Goal: Check status: Check status

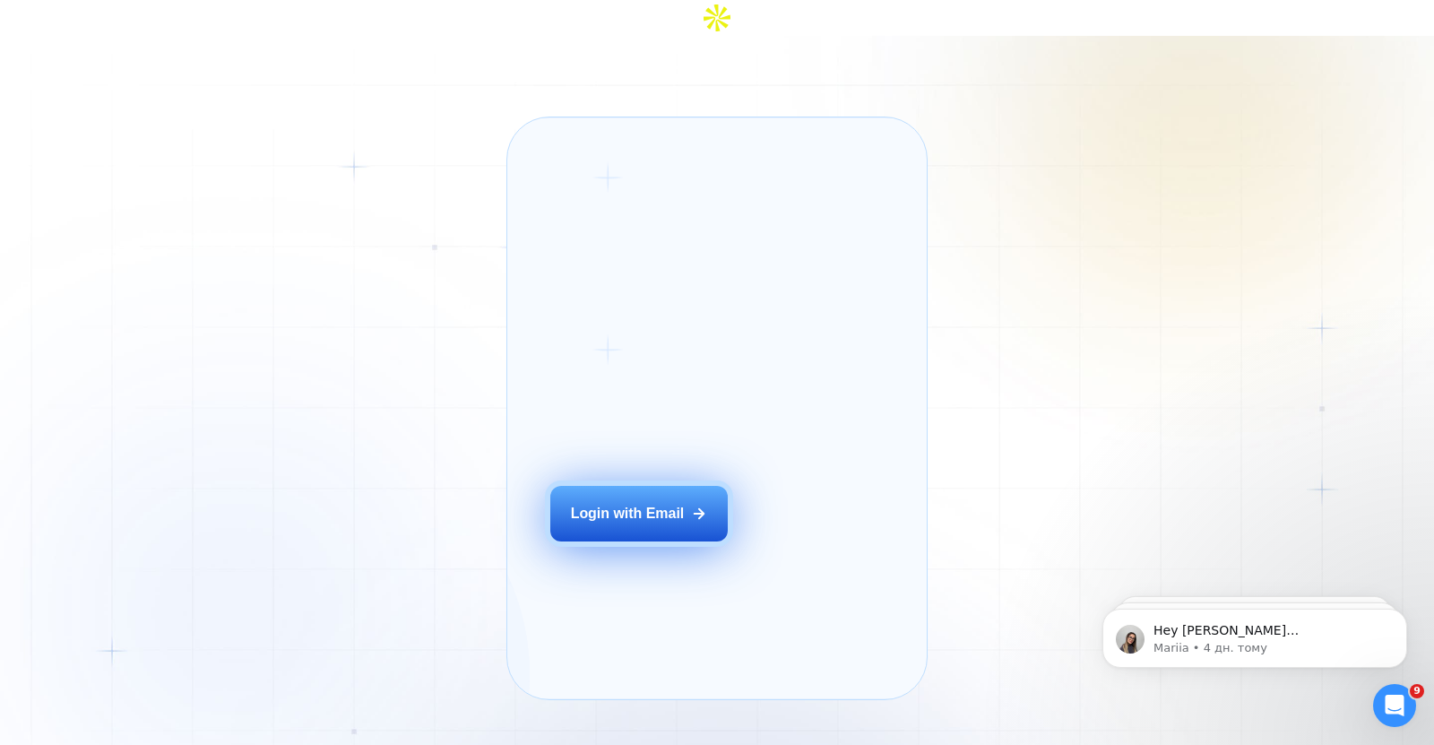
click at [637, 493] on button "Login with Email" at bounding box center [638, 514] width 177 height 56
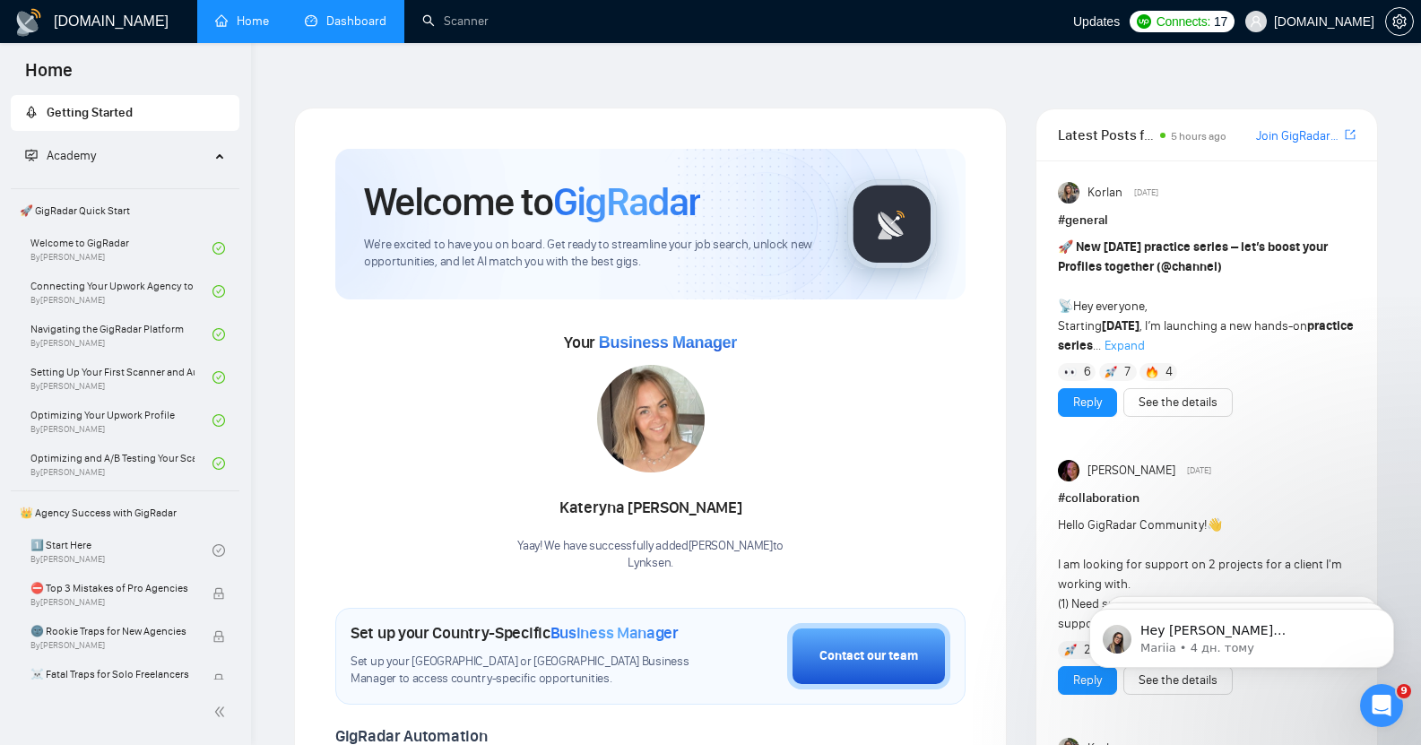
click at [350, 16] on link "Dashboard" at bounding box center [346, 20] width 82 height 15
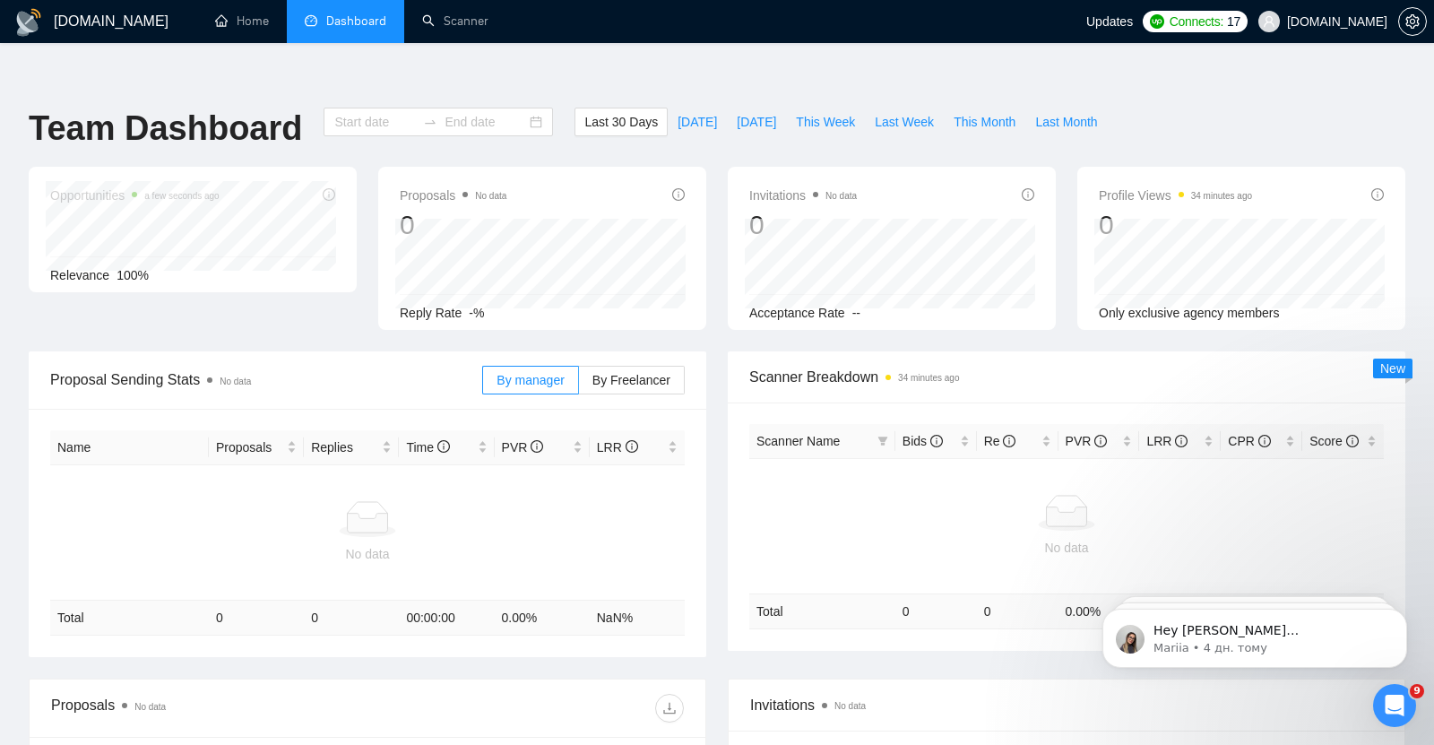
type input "2025-07-13"
type input "2025-08-12"
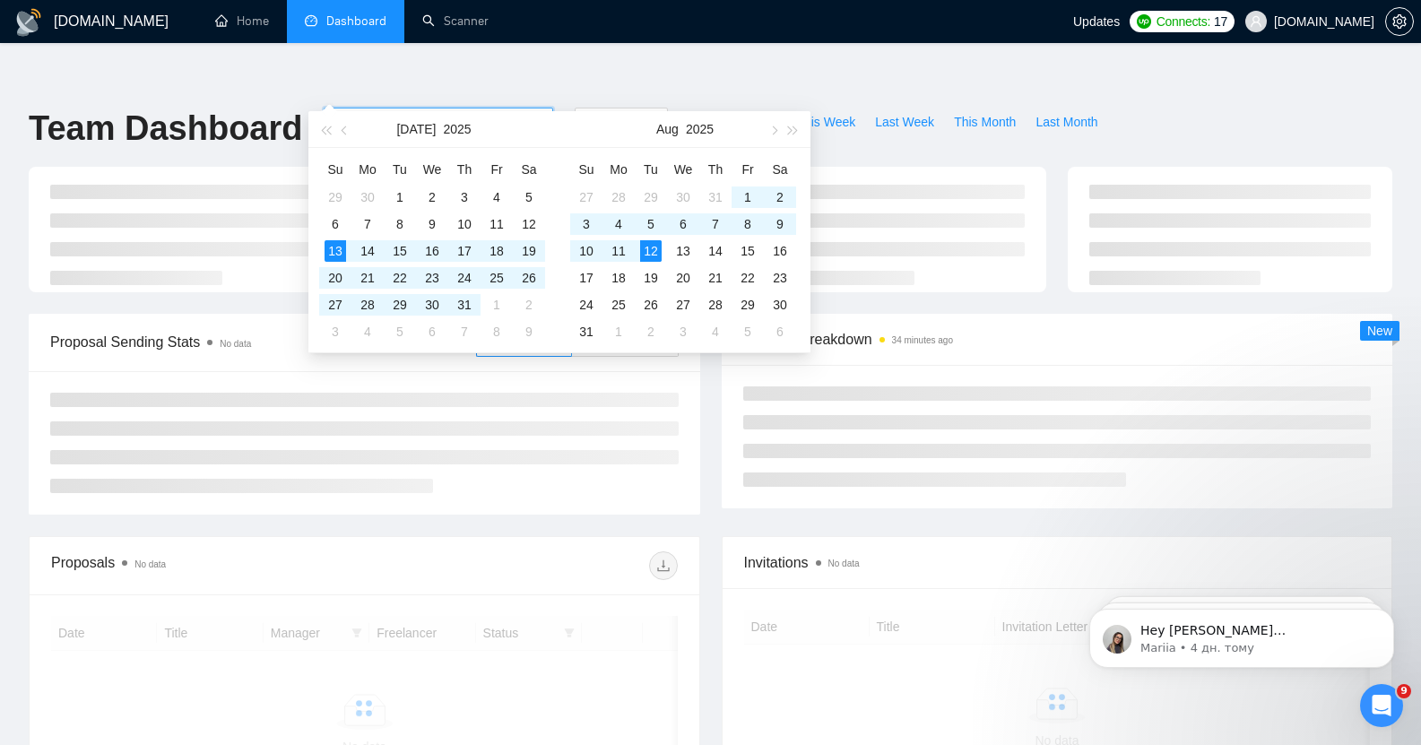
click at [334, 112] on input "2025-07-13" at bounding box center [375, 122] width 82 height 20
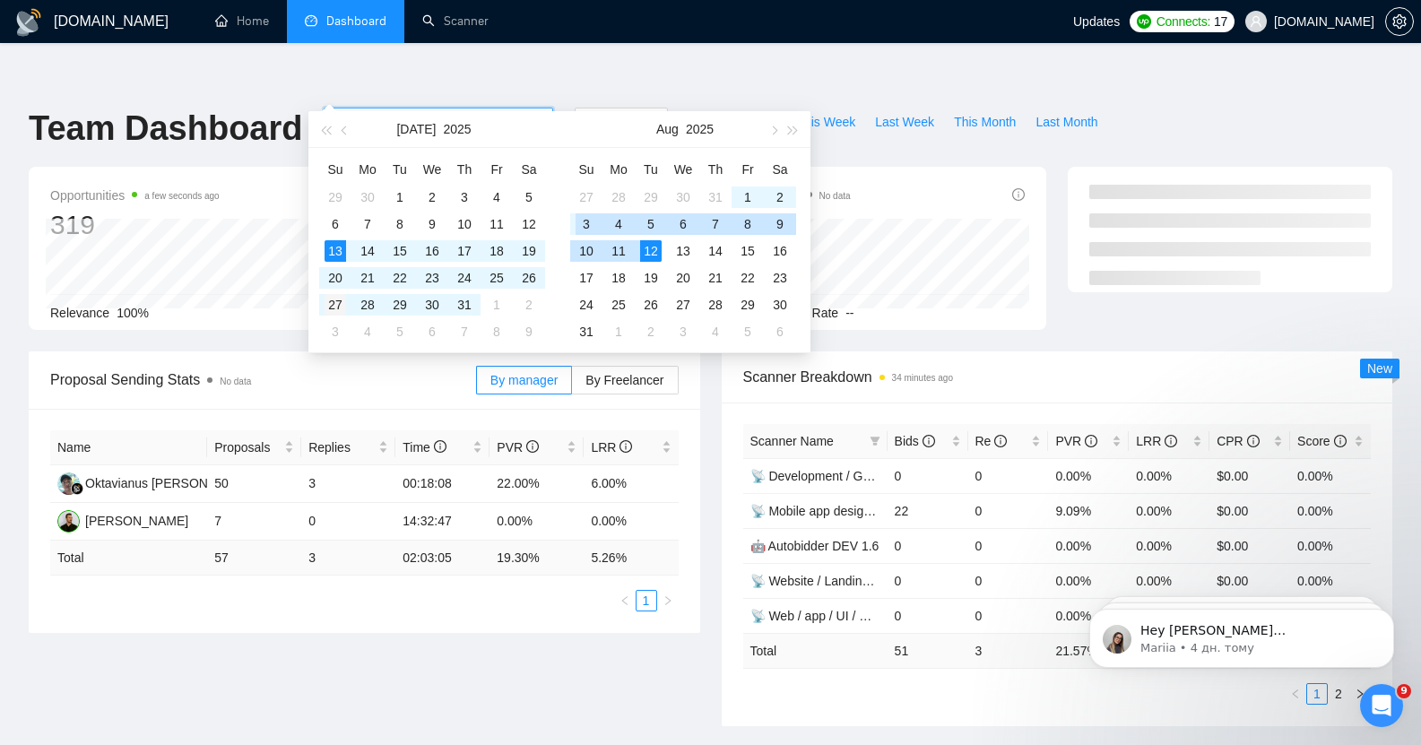
type input "2025-07-27"
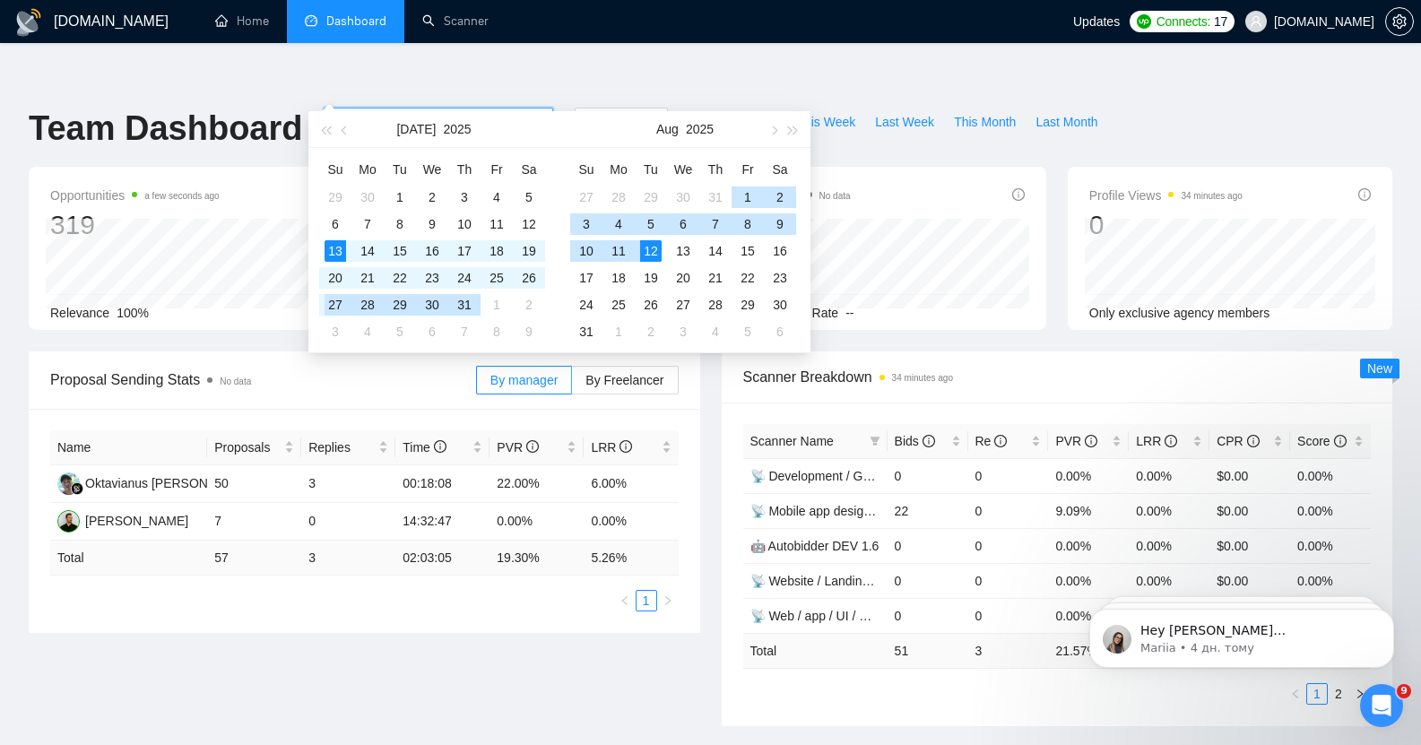
click at [336, 295] on div "27" at bounding box center [335, 305] width 22 height 22
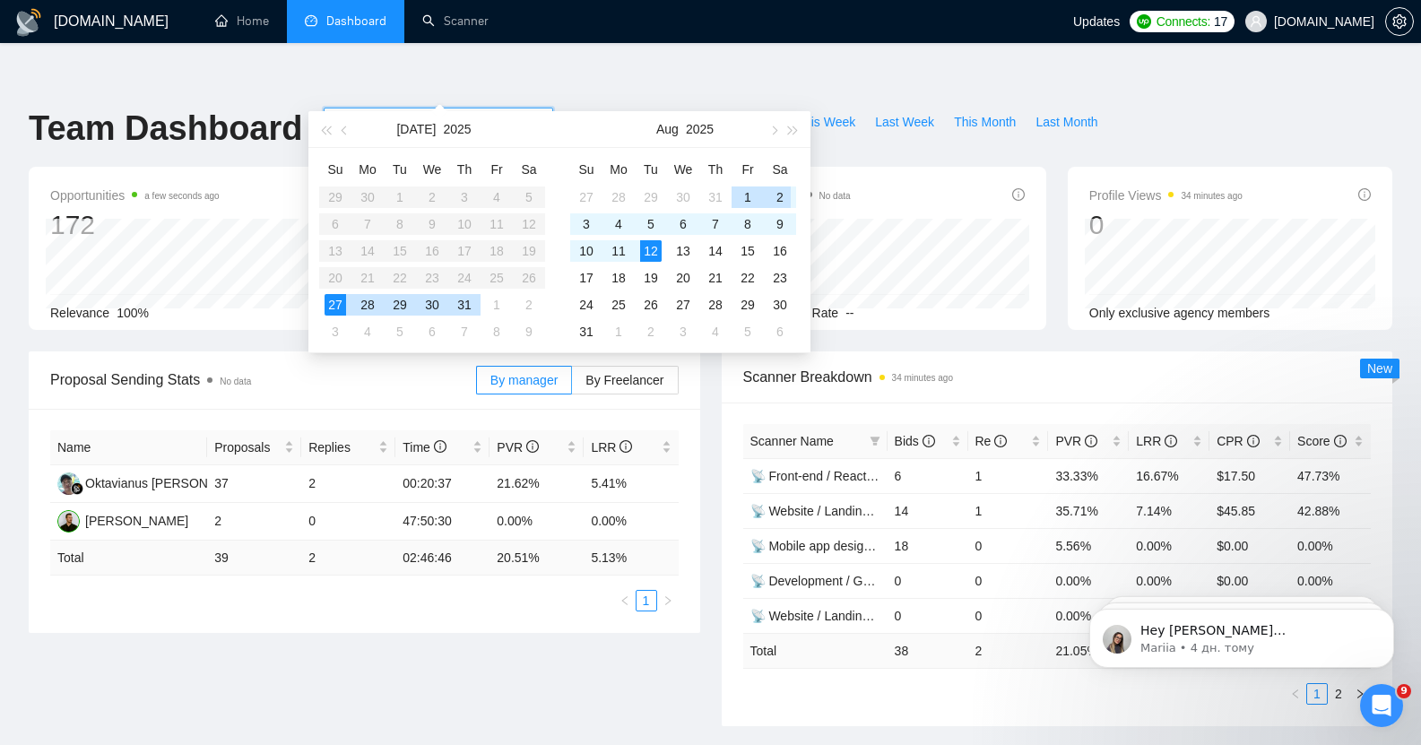
type input "2025-08-02"
click at [782, 188] on div "2" at bounding box center [780, 197] width 22 height 22
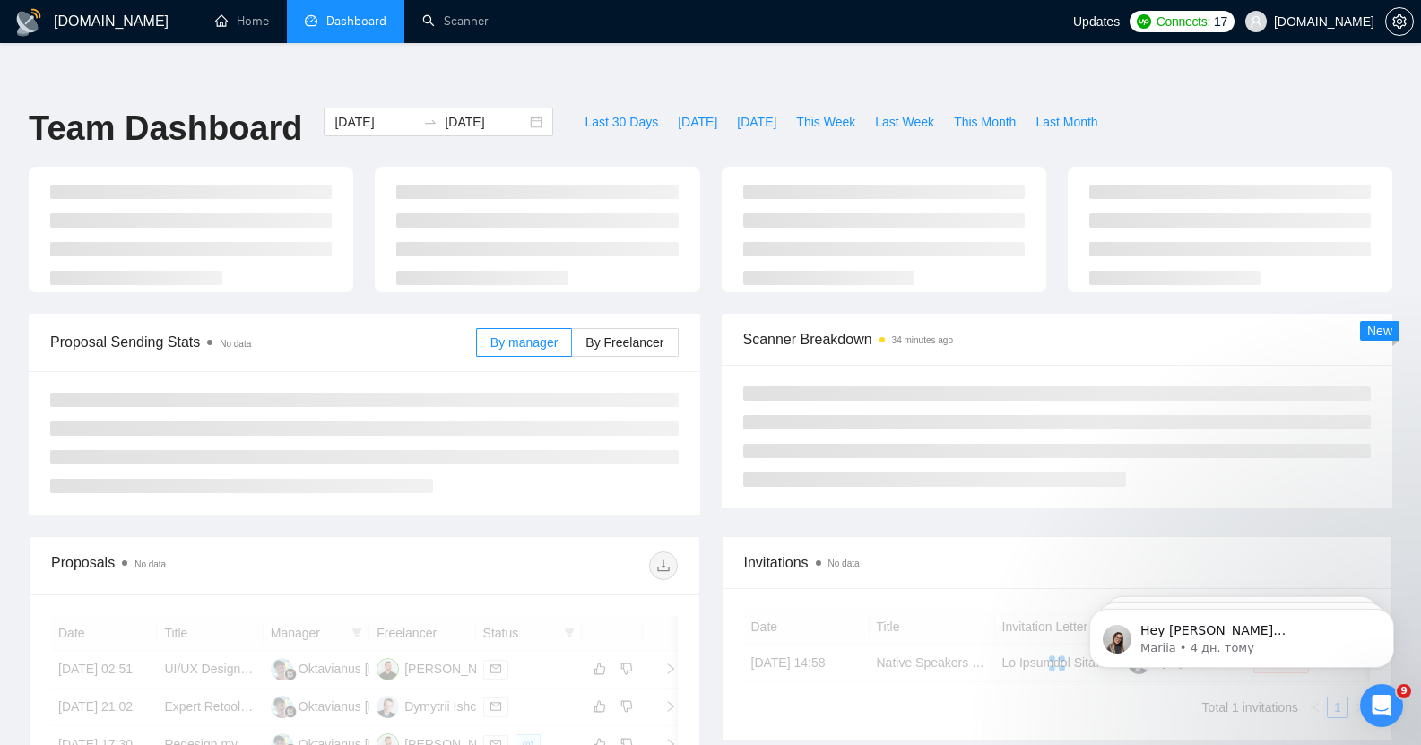
click at [561, 35] on ul "Home Dashboard Scanner" at bounding box center [629, 21] width 887 height 43
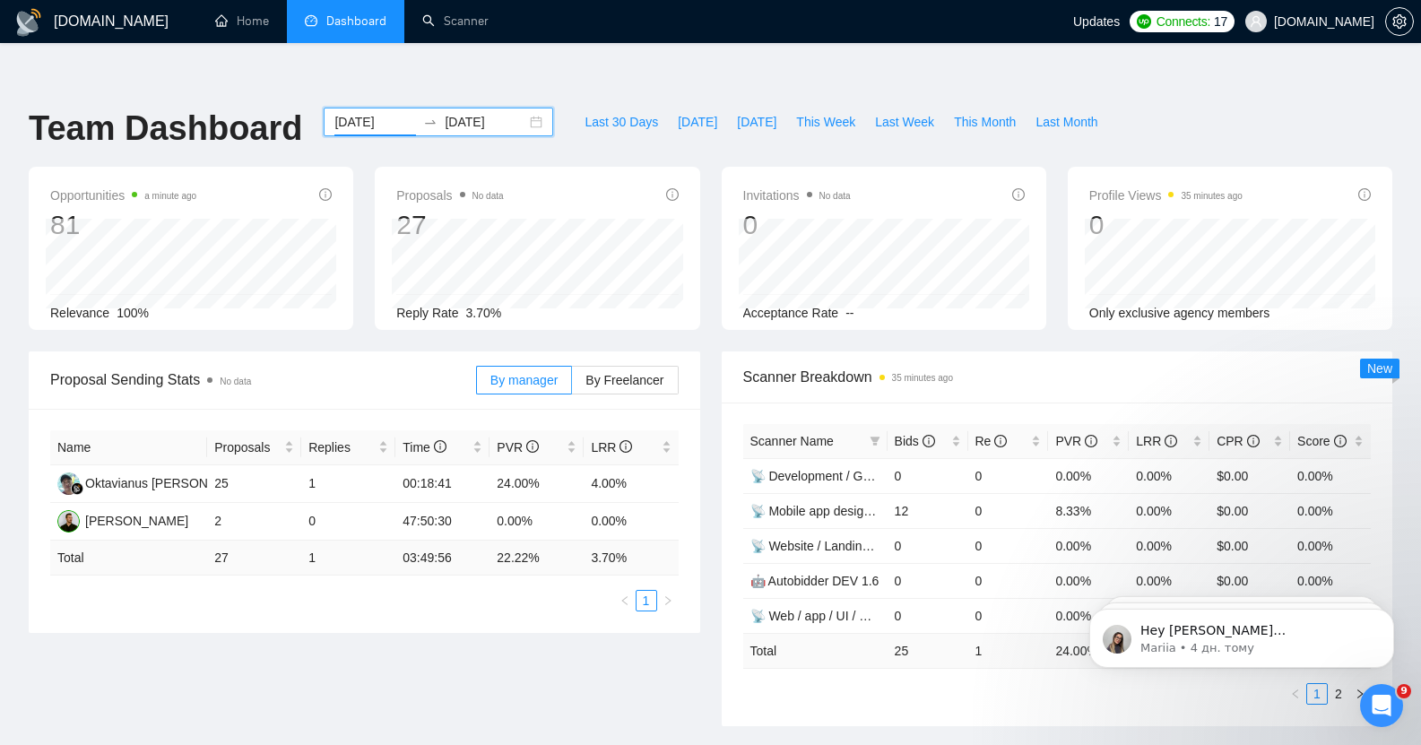
click at [347, 112] on input "2025-07-27" at bounding box center [375, 122] width 82 height 20
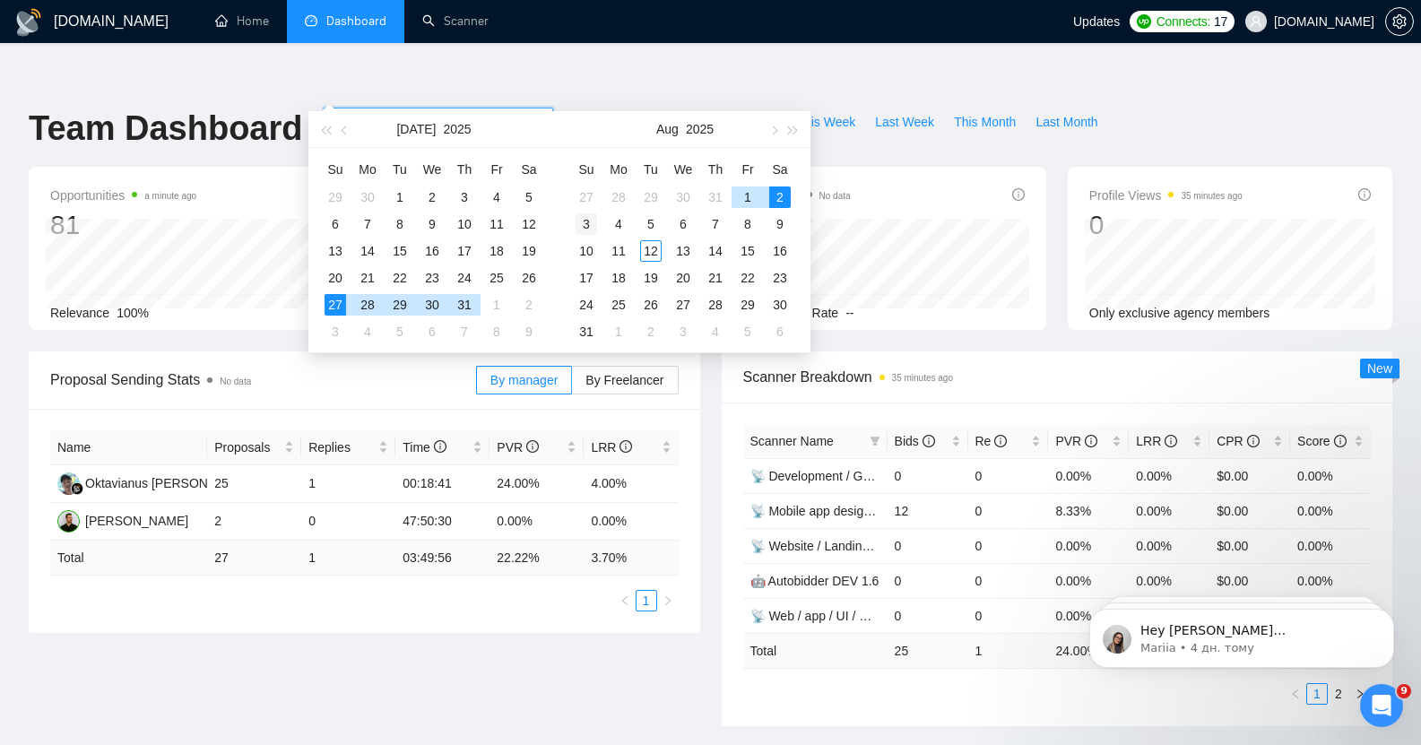
type input "2025-08-03"
click at [587, 221] on div "3" at bounding box center [586, 224] width 22 height 22
type input "2025-08-09"
click at [780, 222] on div "9" at bounding box center [780, 224] width 22 height 22
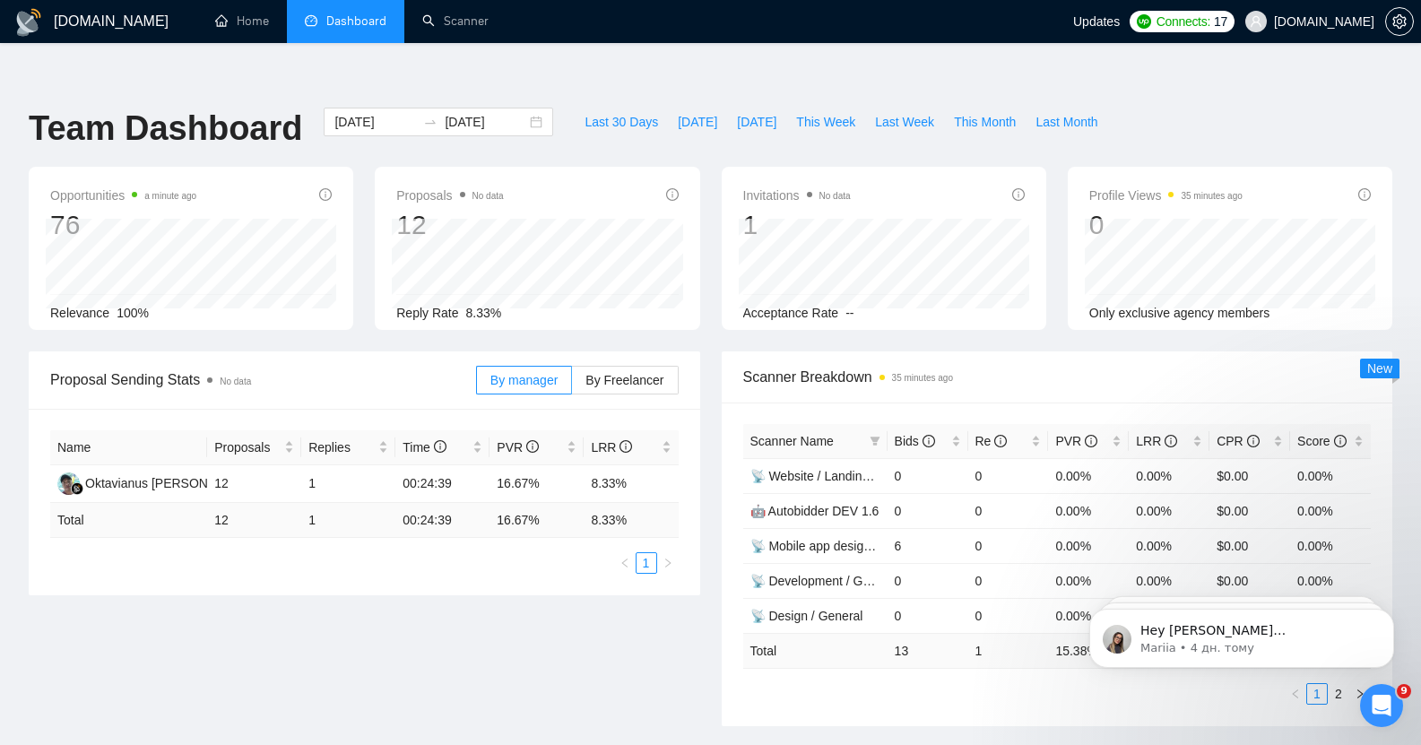
click at [639, 13] on ul "Home Dashboard Scanner" at bounding box center [629, 21] width 887 height 43
drag, startPoint x: 497, startPoint y: 446, endPoint x: 549, endPoint y: 445, distance: 52.0
click at [549, 465] on td "16.67%" at bounding box center [536, 484] width 94 height 38
copy td "16.67%"
click at [595, 465] on td "8.33%" at bounding box center [631, 484] width 94 height 38
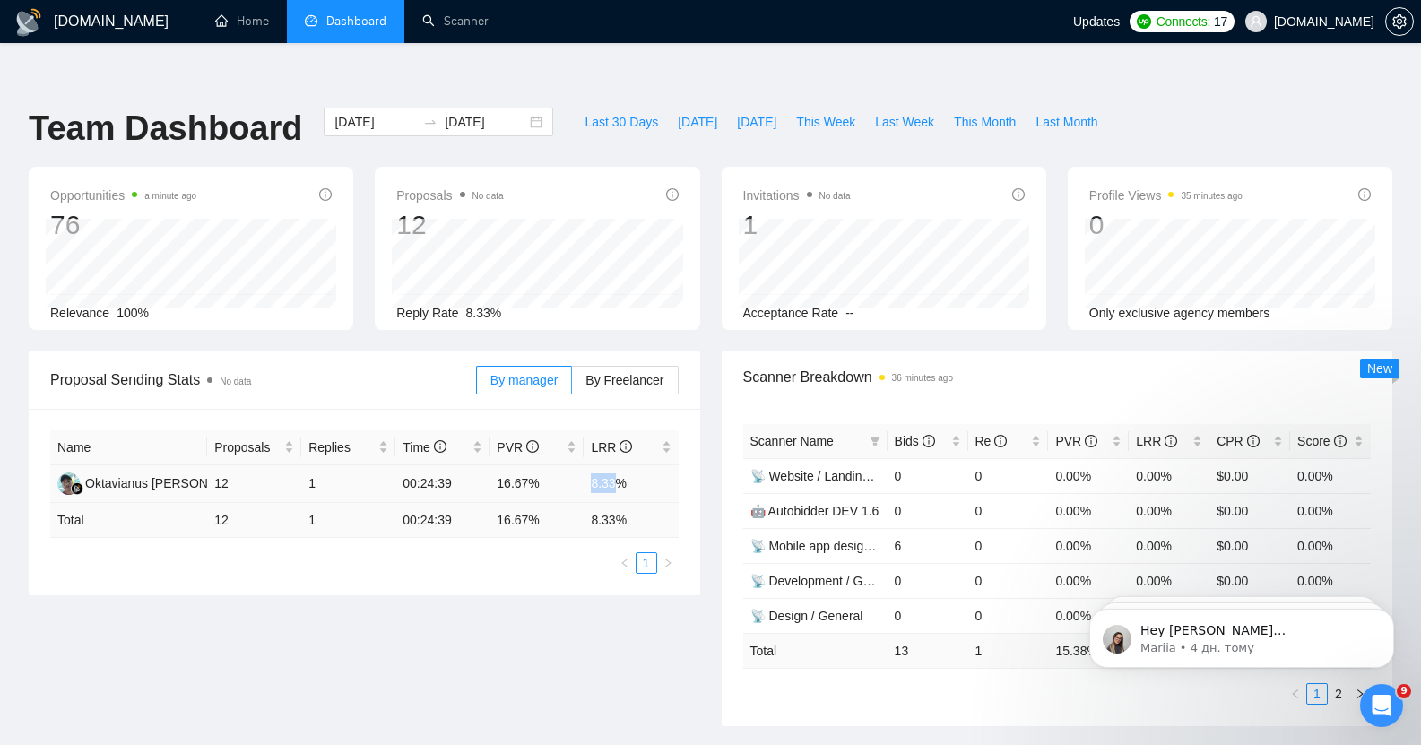
click at [595, 465] on td "8.33%" at bounding box center [631, 484] width 94 height 38
copy td "8.33%"
